Goal: Check status: Check status

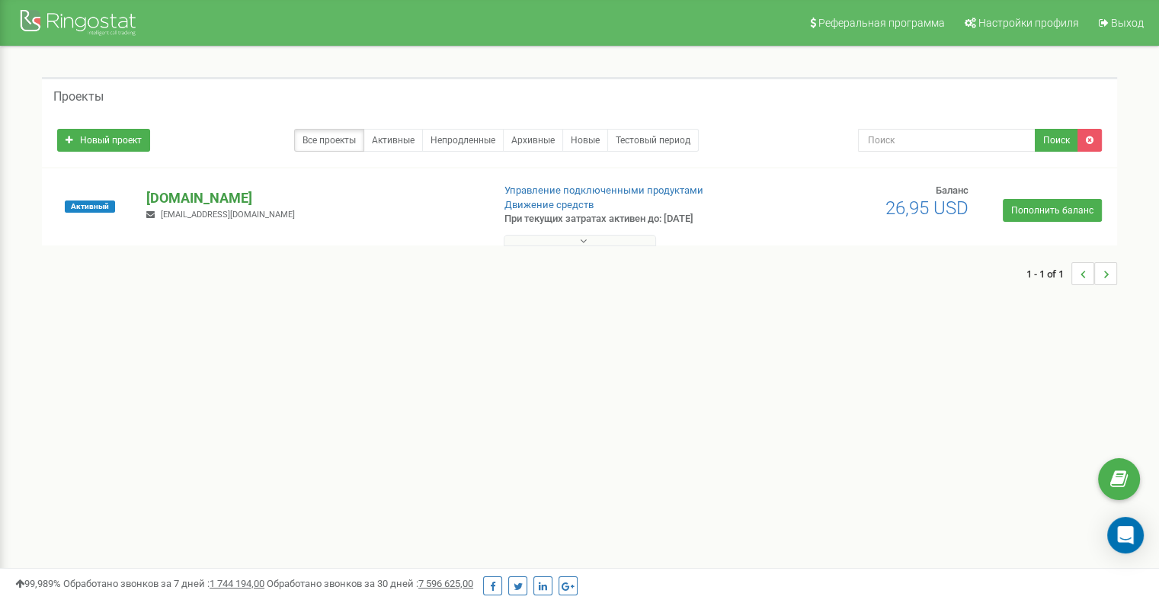
click at [165, 206] on p "[DOMAIN_NAME]" at bounding box center [312, 198] width 333 height 20
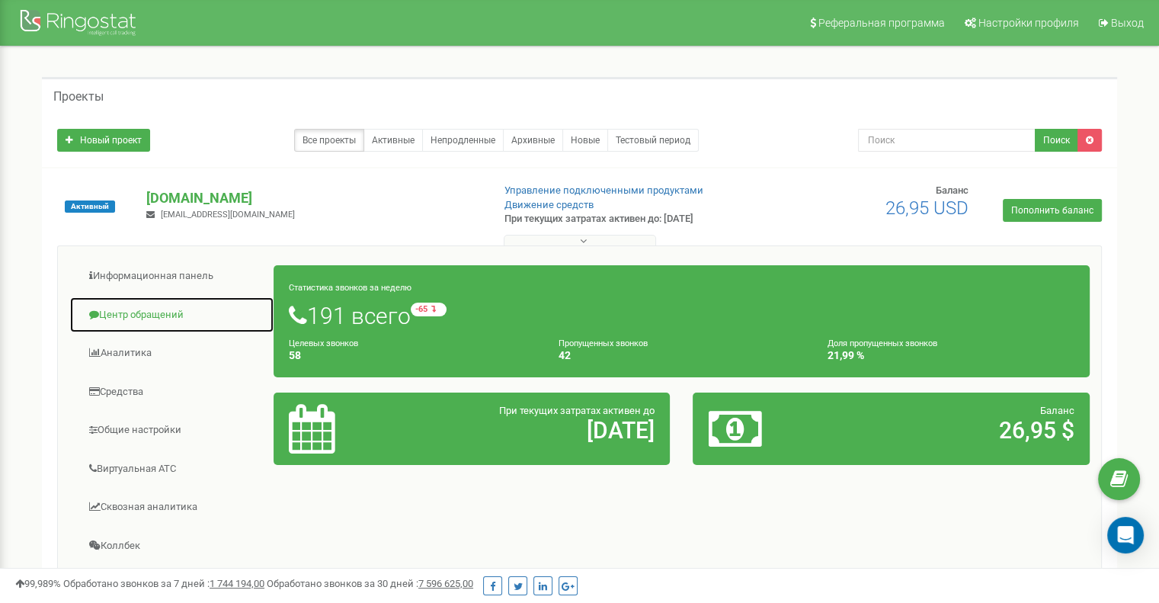
click at [121, 312] on link "Центр обращений" at bounding box center [171, 314] width 205 height 37
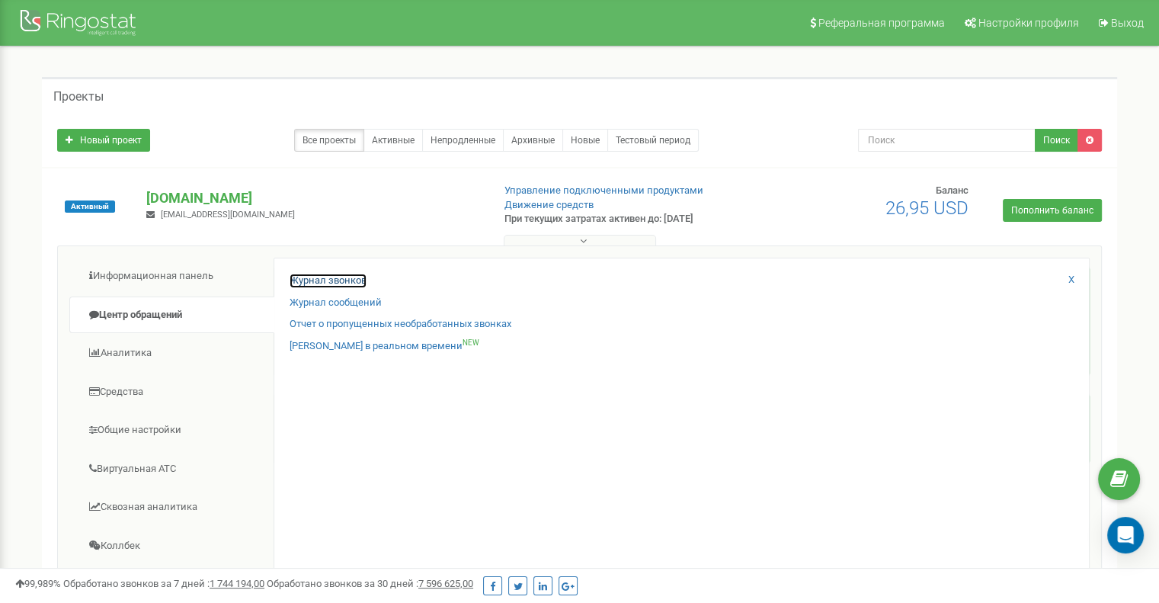
click at [325, 283] on link "Журнал звонков" at bounding box center [328, 281] width 77 height 14
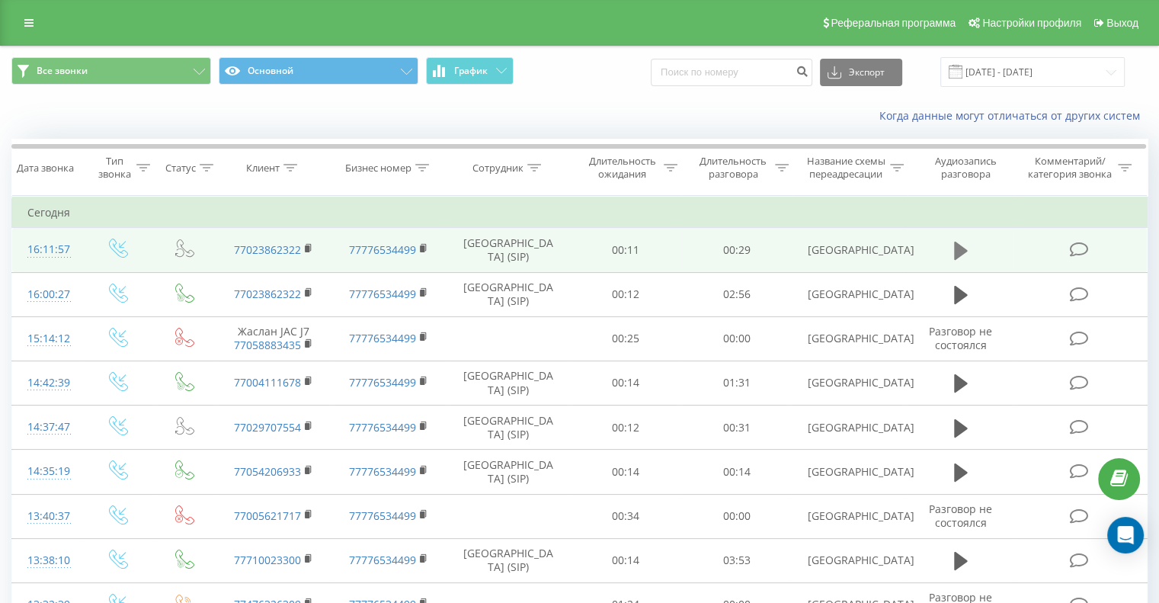
click at [953, 245] on button at bounding box center [961, 250] width 23 height 23
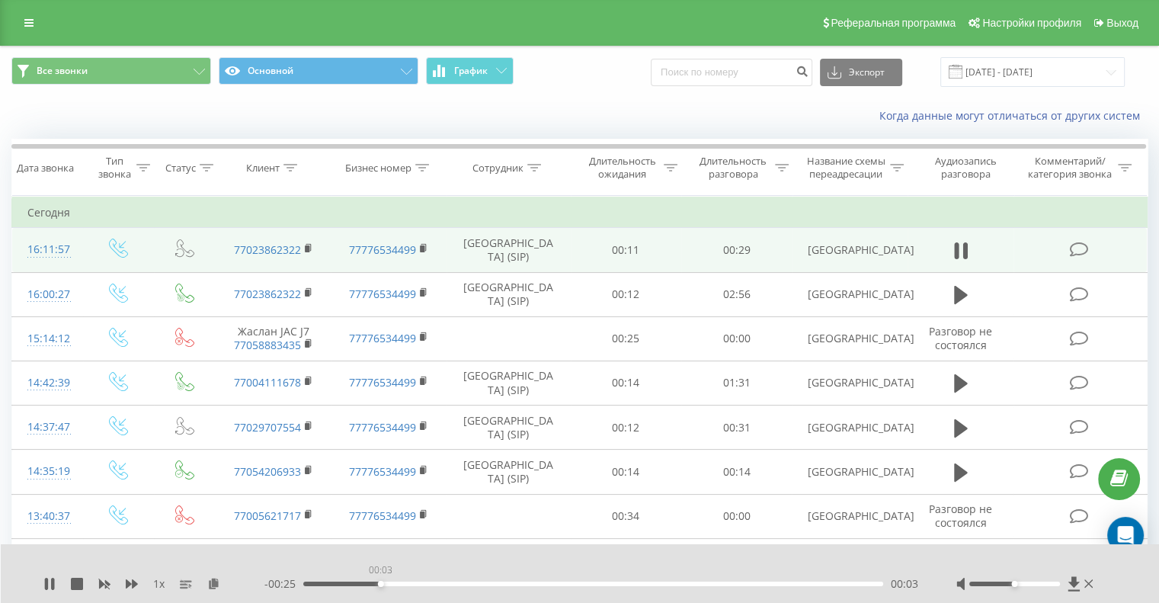
drag, startPoint x: 379, startPoint y: 582, endPoint x: 402, endPoint y: 582, distance: 23.6
click at [384, 582] on div "00:03" at bounding box center [593, 583] width 580 height 5
click at [482, 580] on div "- 00:21 00:08 00:08" at bounding box center [591, 583] width 654 height 15
click at [52, 588] on icon at bounding box center [52, 584] width 3 height 12
click at [306, 248] on rect at bounding box center [307, 248] width 5 height 7
